Goal: Task Accomplishment & Management: Use online tool/utility

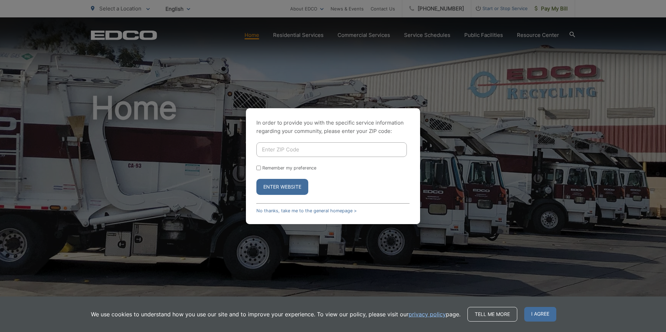
click at [262, 184] on button "Enter Website" at bounding box center [282, 187] width 52 height 16
click at [267, 149] on input "Enter ZIP Code" at bounding box center [331, 149] width 150 height 15
type input "92040"
click at [281, 185] on button "Enter Website" at bounding box center [282, 187] width 52 height 16
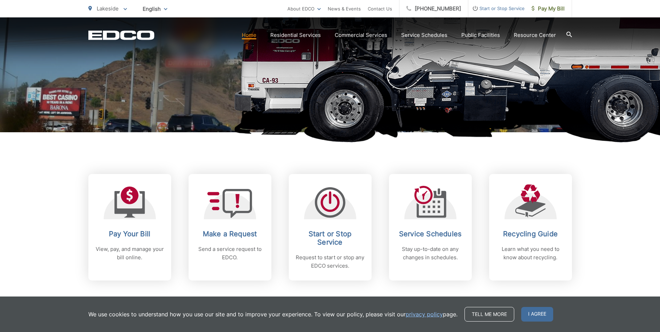
scroll to position [174, 0]
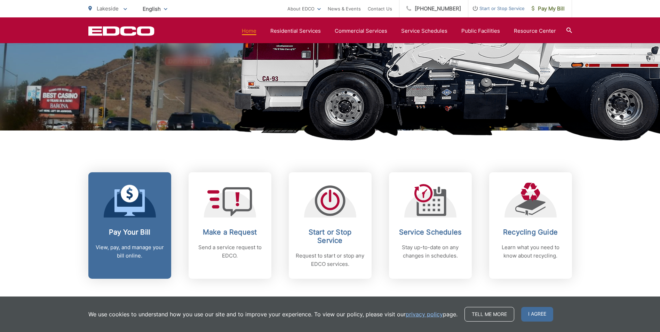
click at [124, 206] on icon at bounding box center [130, 200] width 31 height 31
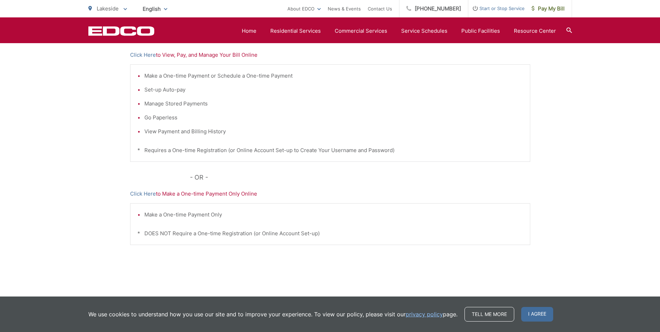
scroll to position [163, 0]
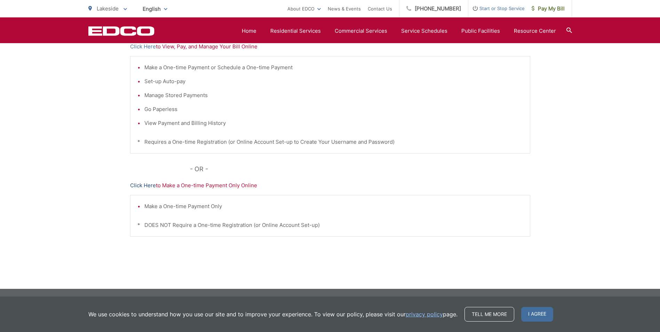
click at [148, 185] on link "Click Here" at bounding box center [143, 185] width 26 height 8
